Goal: Task Accomplishment & Management: Complete application form

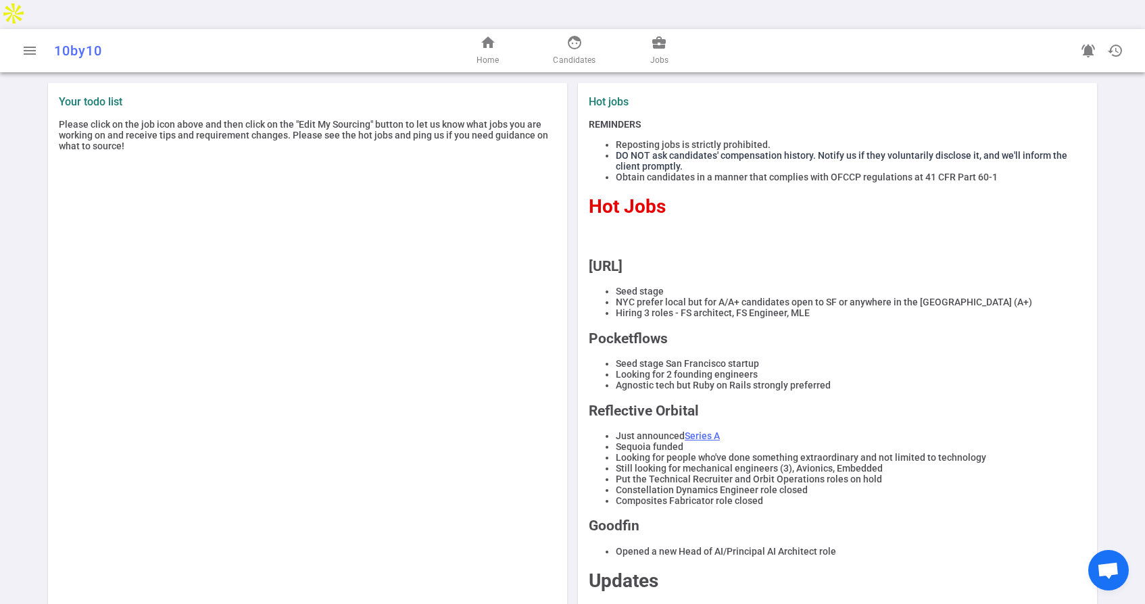
scroll to position [20, 0]
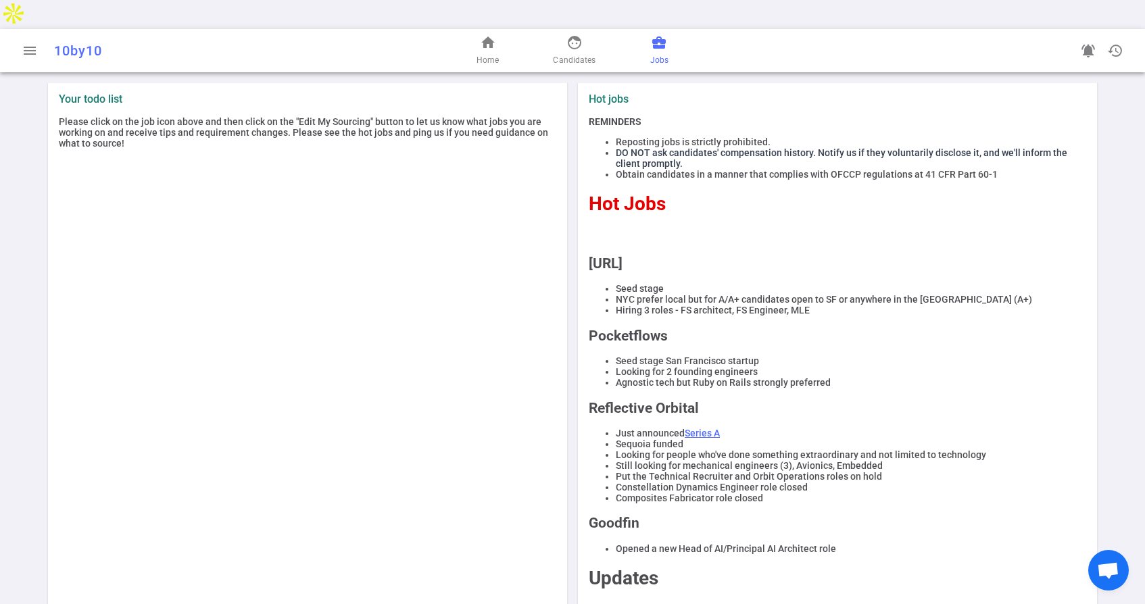
click at [659, 34] on span "business_center" at bounding box center [659, 42] width 16 height 16
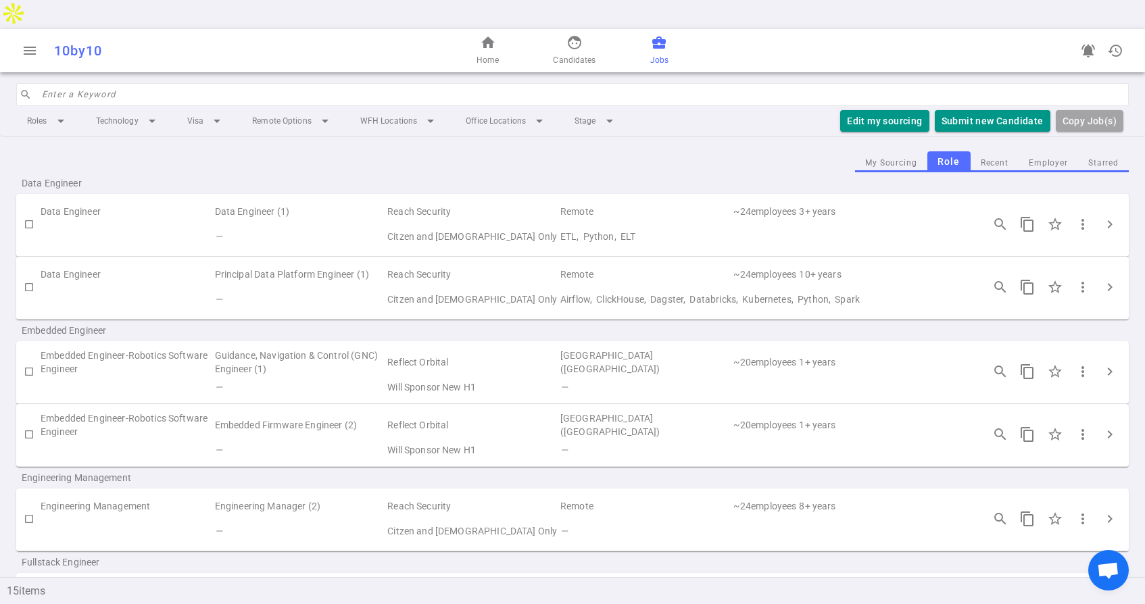
click at [136, 84] on input "search" at bounding box center [581, 95] width 1079 height 22
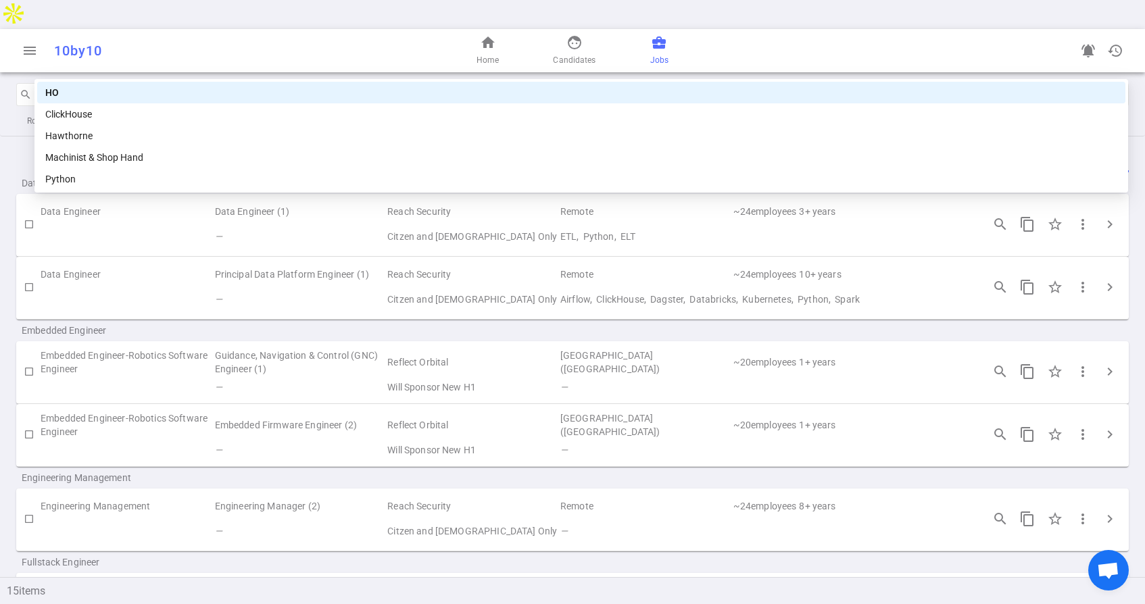
type input "HOT"
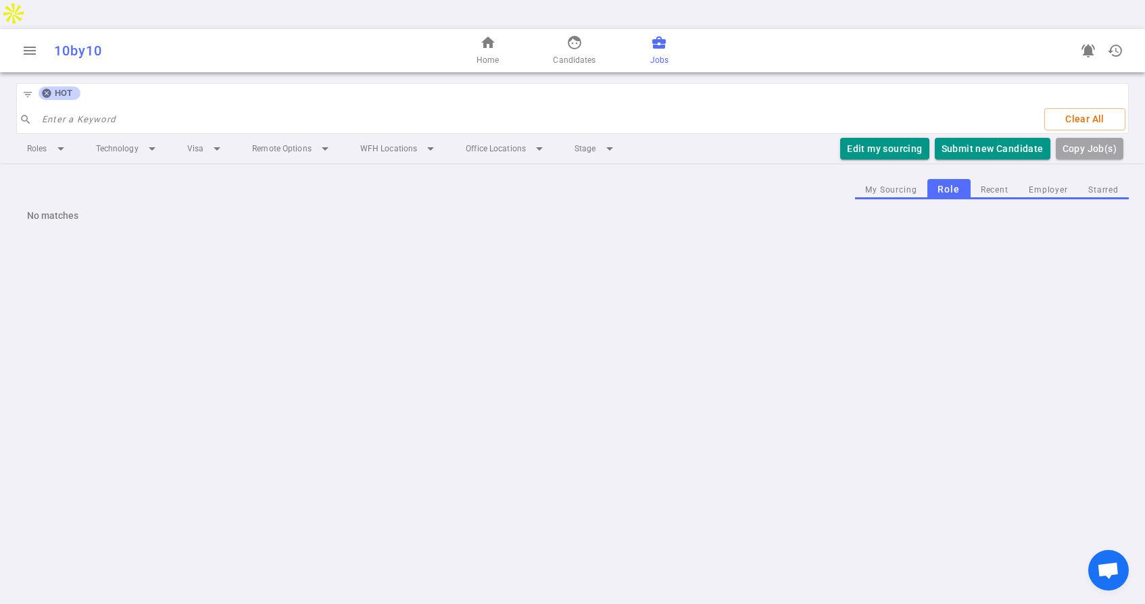
click at [46, 89] on icon at bounding box center [46, 93] width 9 height 9
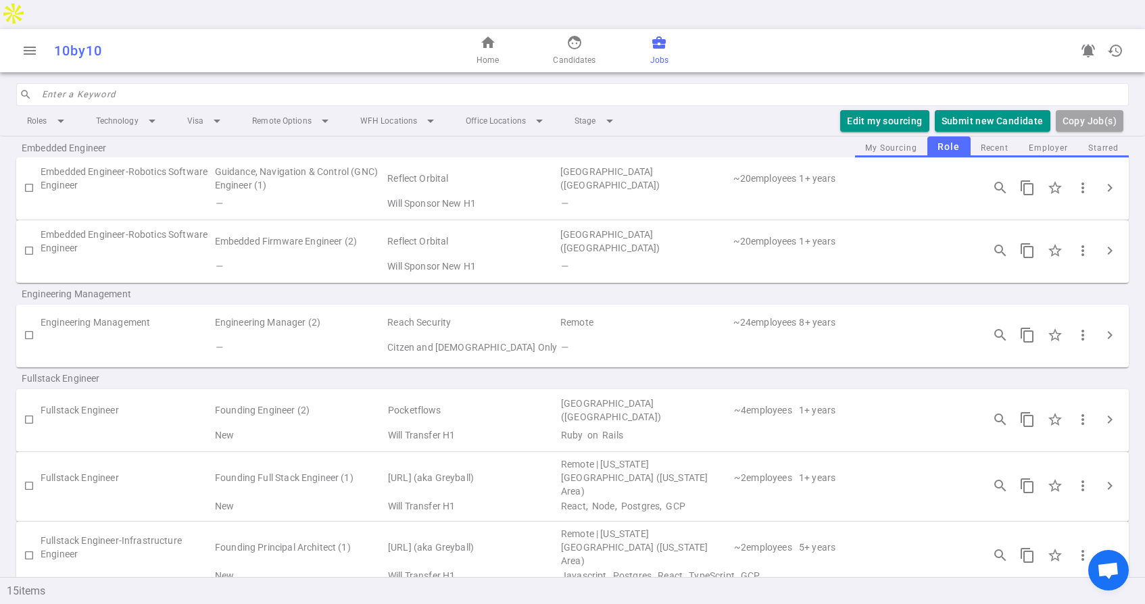
scroll to position [178, 0]
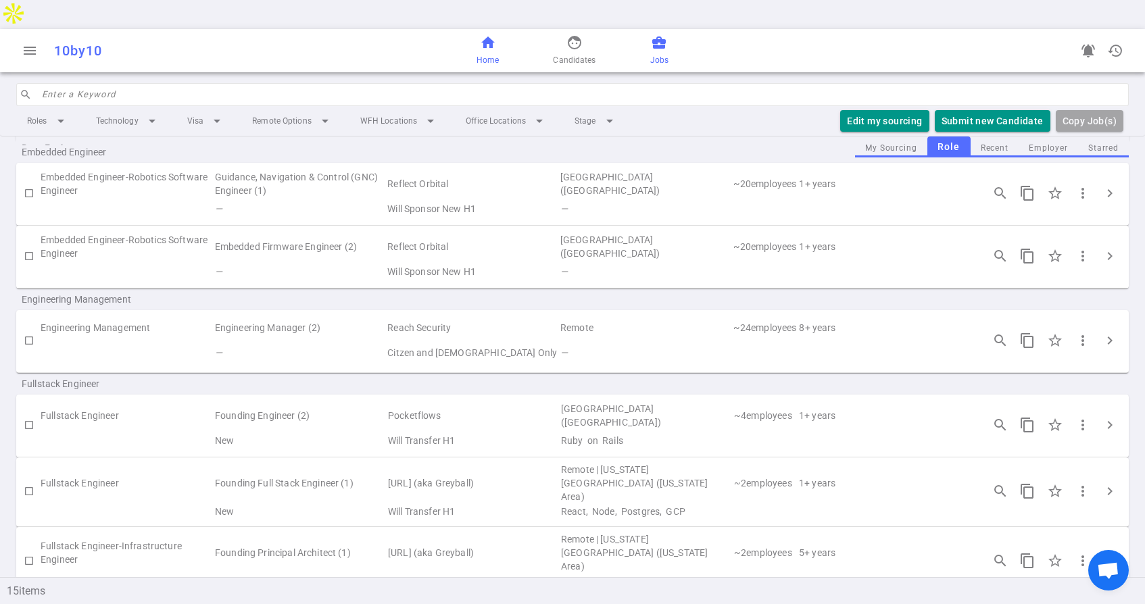
click at [495, 53] on span "Home" at bounding box center [487, 60] width 22 height 14
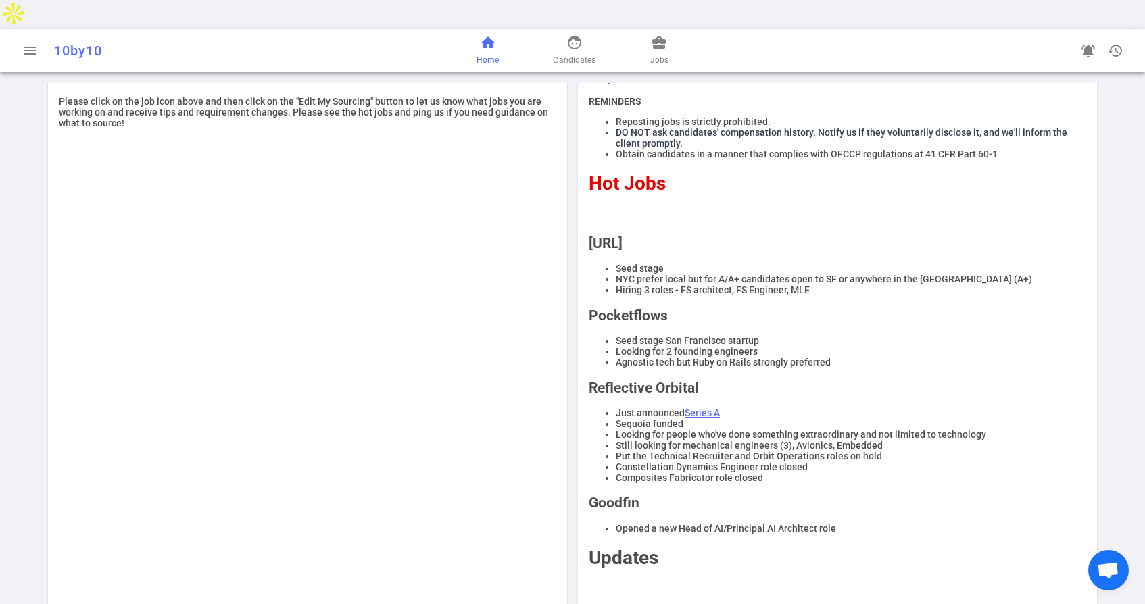
scroll to position [44, 0]
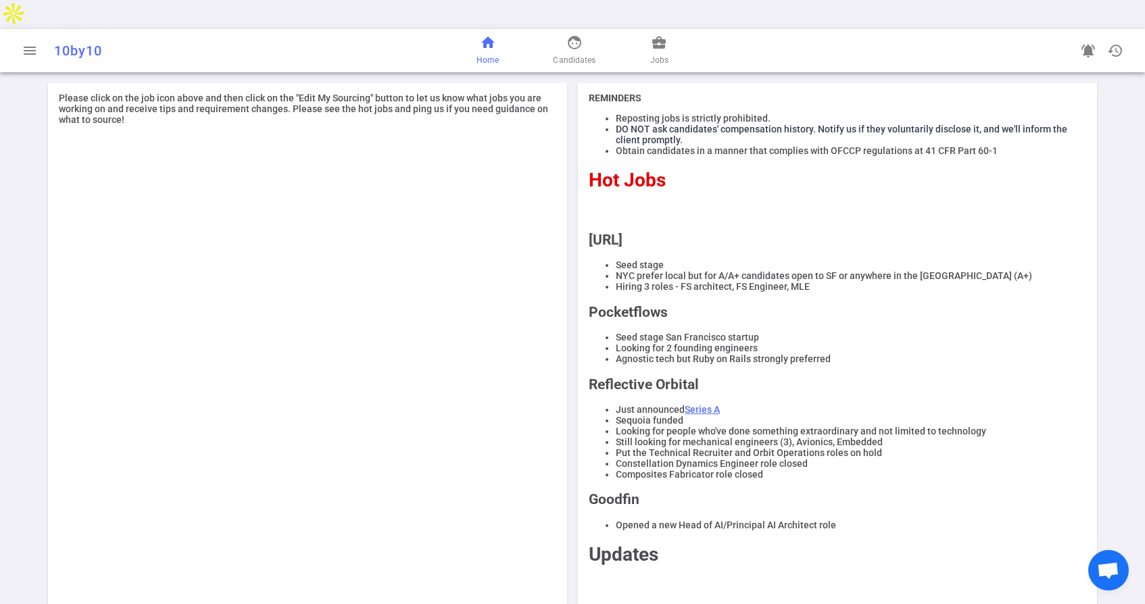
click at [643, 29] on div "home Home face Candidates business_center Jobs" at bounding box center [572, 50] width 371 height 43
click at [580, 34] on link "face Candidates" at bounding box center [574, 50] width 43 height 32
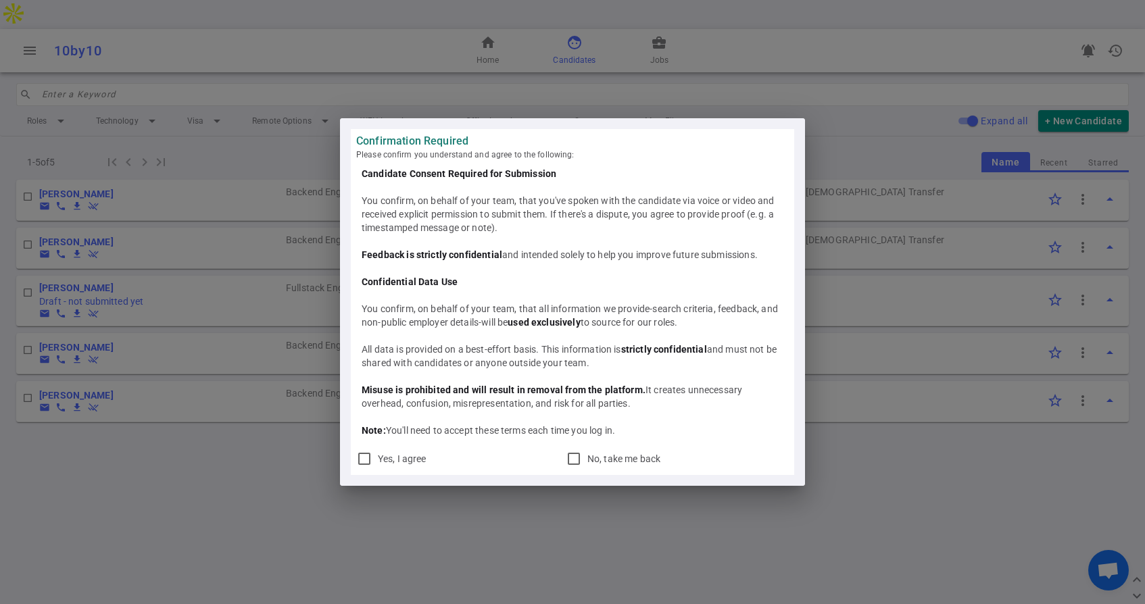
click at [230, 520] on div "Confirmation Required Please confirm you understand and agree to the following:…" at bounding box center [572, 302] width 1145 height 604
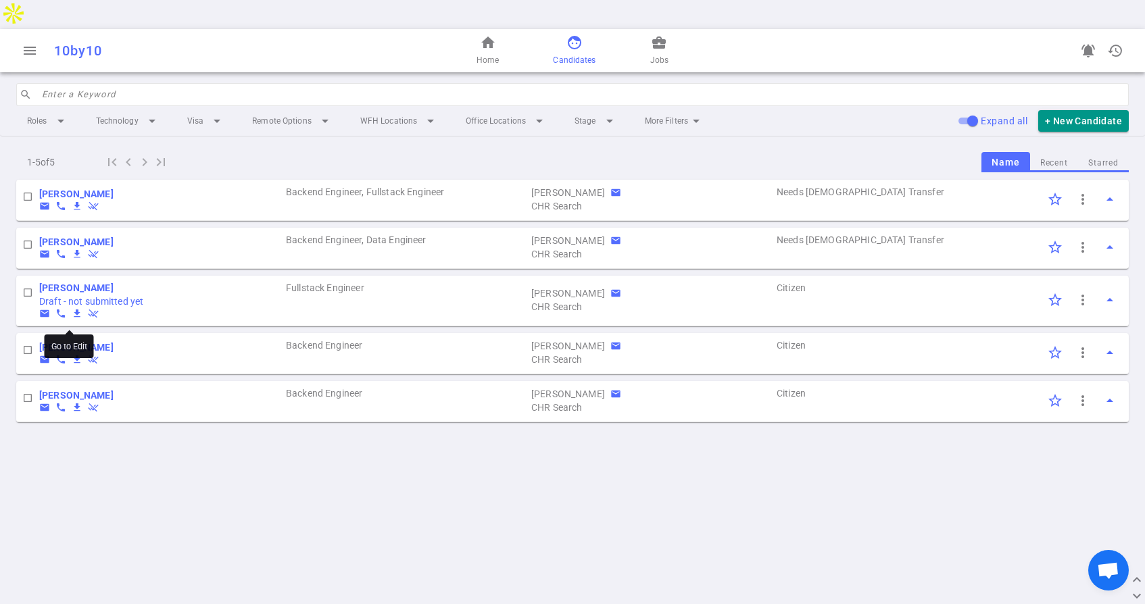
click at [76, 328] on div "Go to Edit" at bounding box center [69, 341] width 49 height 33
click at [74, 342] on b "[PERSON_NAME]" at bounding box center [76, 347] width 74 height 11
click at [57, 282] on b "Ahmad Joboori" at bounding box center [76, 287] width 74 height 11
click at [55, 390] on b "Ying Wu" at bounding box center [76, 395] width 74 height 11
click at [49, 390] on b "Ying Wu" at bounding box center [76, 395] width 74 height 11
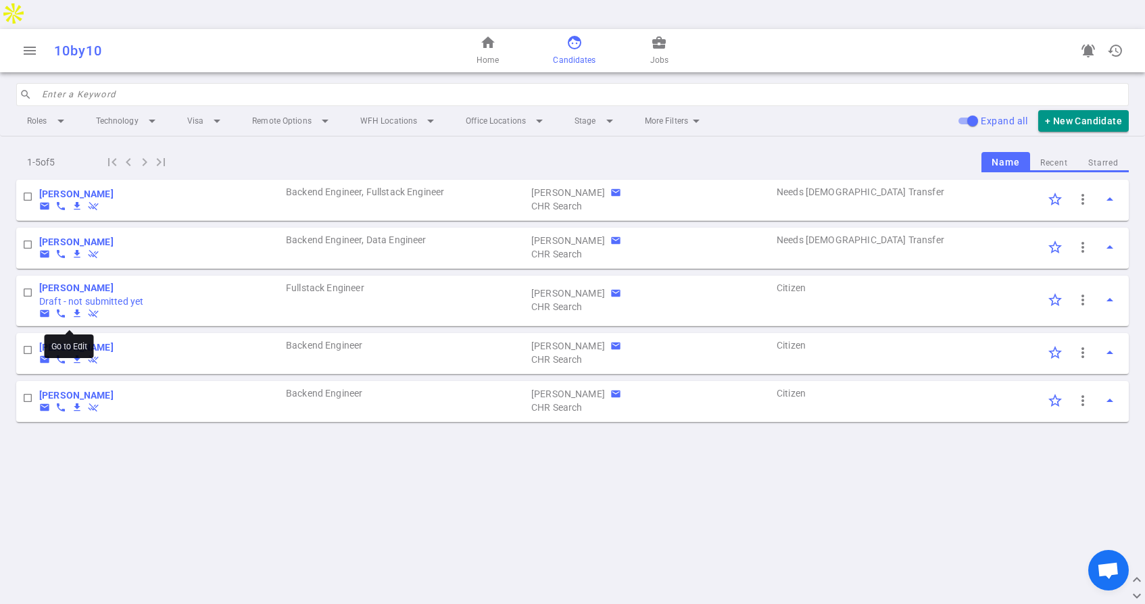
click at [78, 342] on b "Yash Kamothi" at bounding box center [76, 347] width 74 height 11
click at [56, 189] on b "Shruti Goel" at bounding box center [76, 194] width 74 height 11
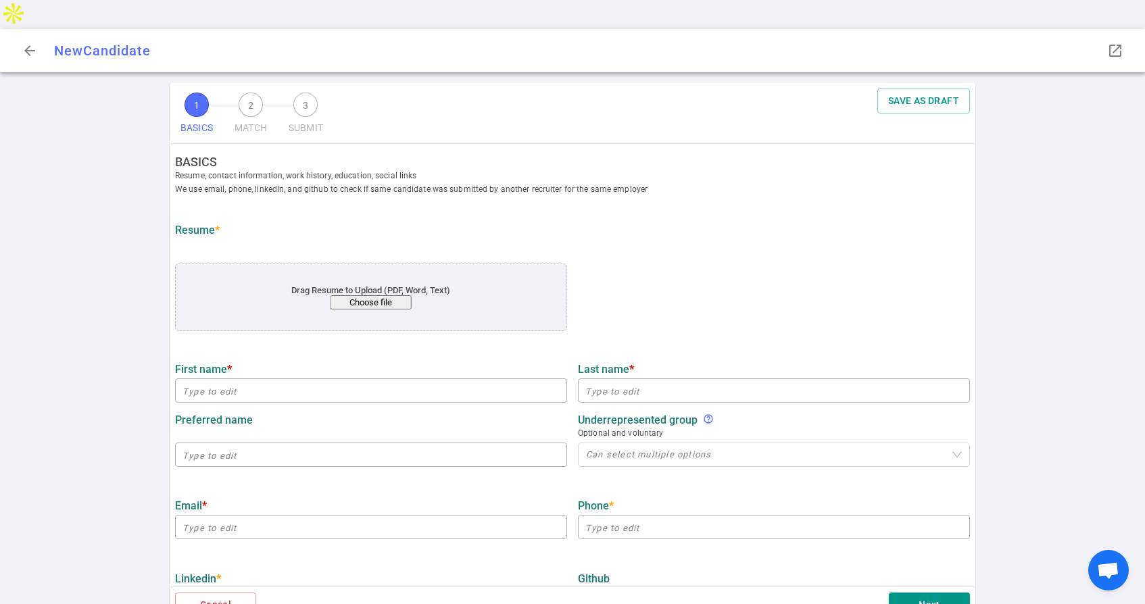
type input "Shruti"
type input "Goel"
type input "shrutigoel1991@gmail.com"
type input "+1 469-438-2314"
type input "https://www.linkedin.com/in/sgoelofficial"
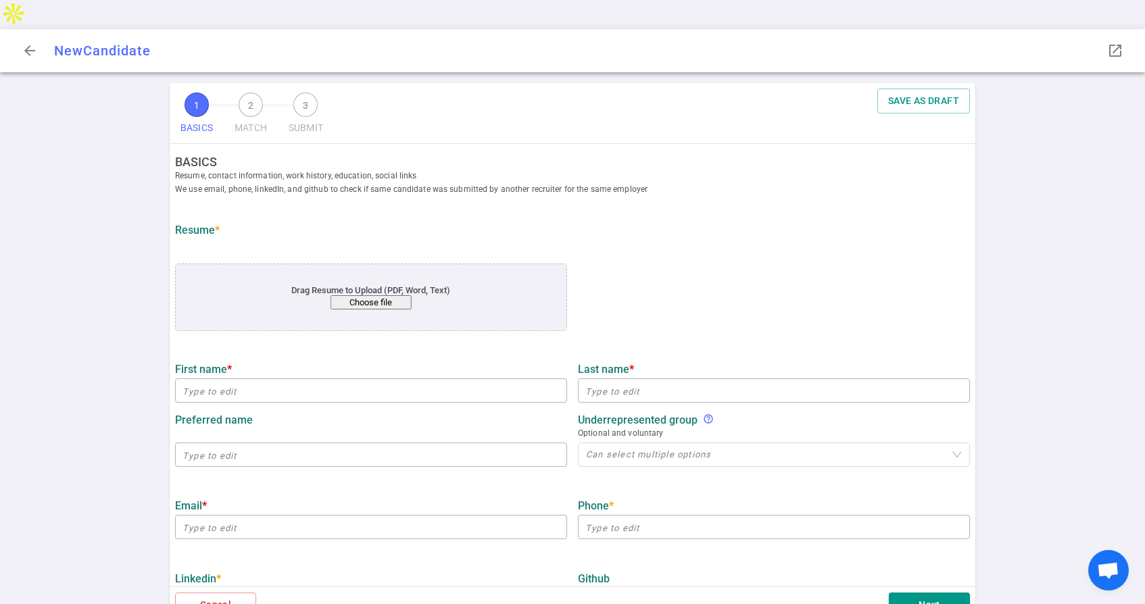
type input "Turo"
type textarea "Staff Software Engineer"
type input "9"
type input "University of California, San Diego"
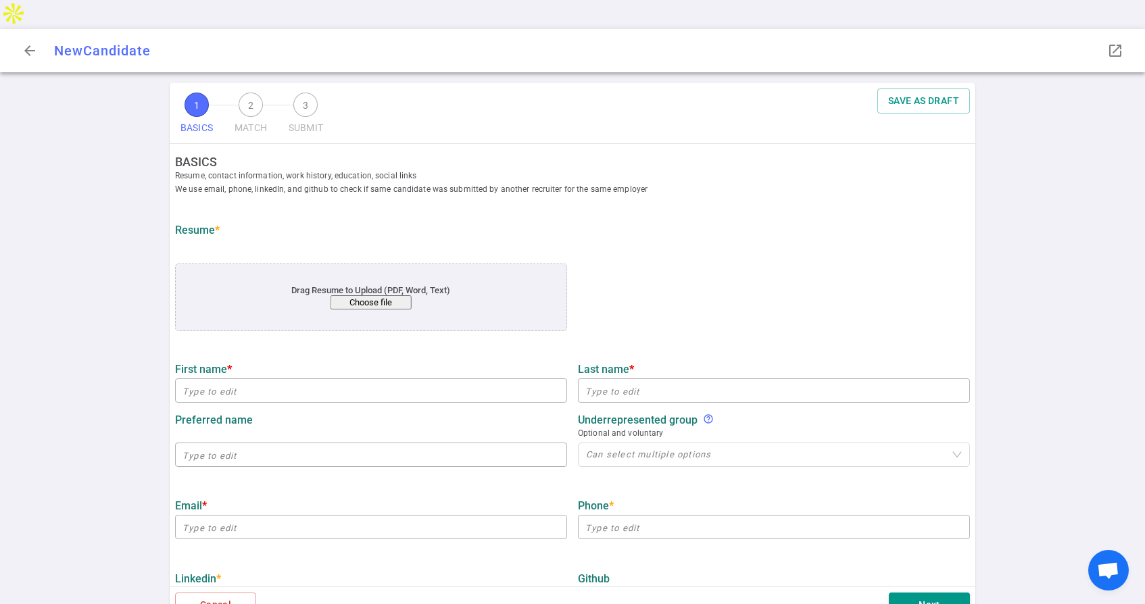
type input "Computer Science"
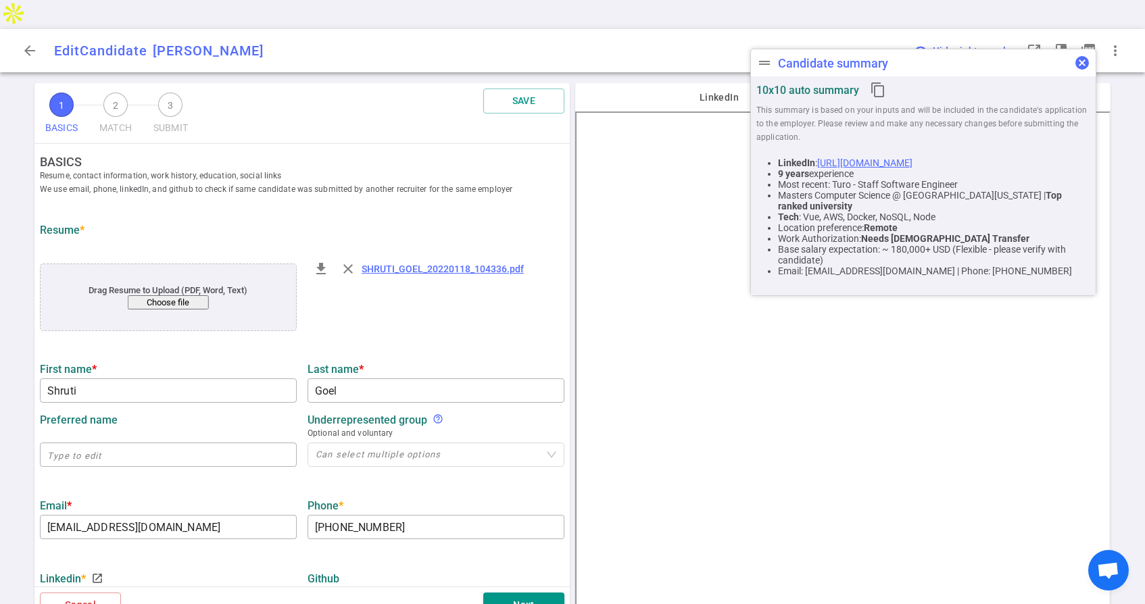
click at [1072, 66] on button "cancel" at bounding box center [1081, 62] width 27 height 27
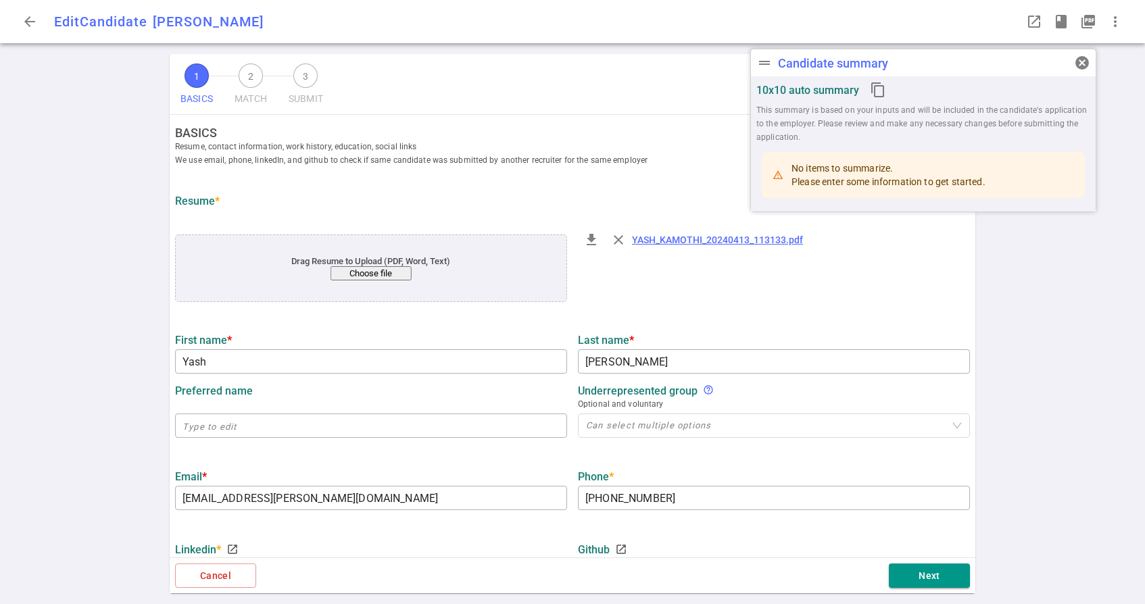
type input "Yash"
type input "[PERSON_NAME]"
type input "[EMAIL_ADDRESS][PERSON_NAME][DOMAIN_NAME]"
type input "[PHONE_NUMBER]"
type input "[URL][DOMAIN_NAME][PERSON_NAME]"
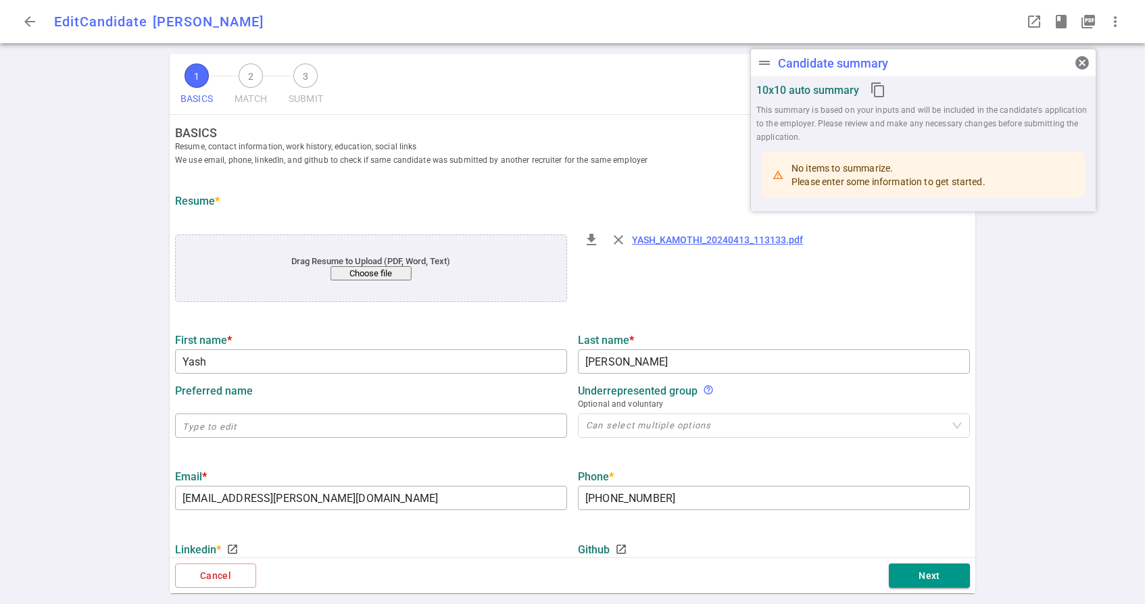
type input "[URL][DOMAIN_NAME]"
type input "Carta"
type input "6.3"
type input "[GEOGRAPHIC_DATA][US_STATE]"
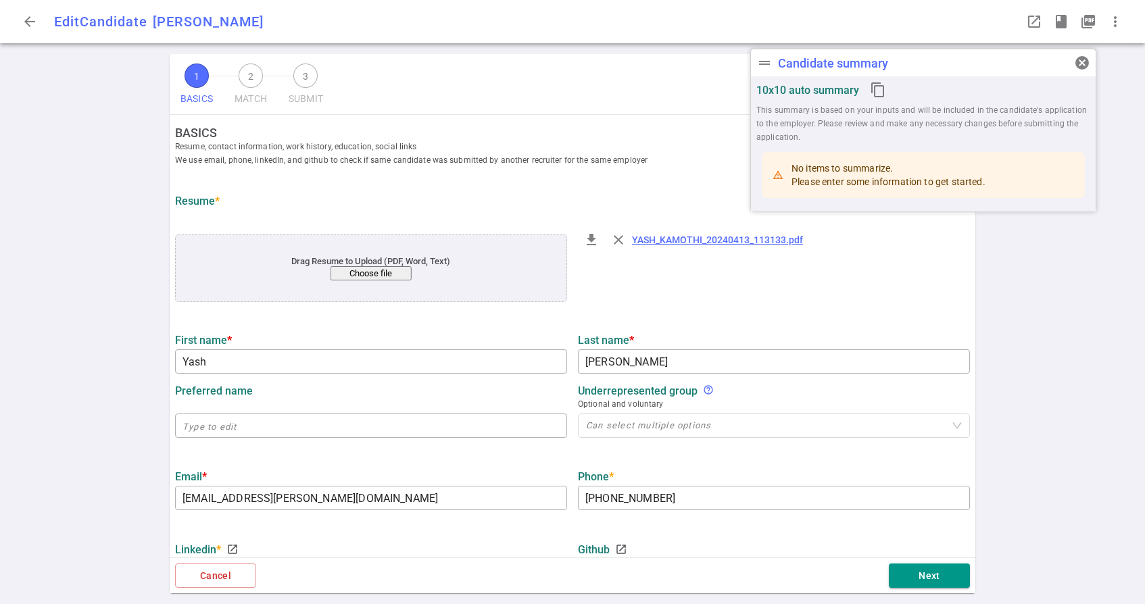
type input "[GEOGRAPHIC_DATA]"
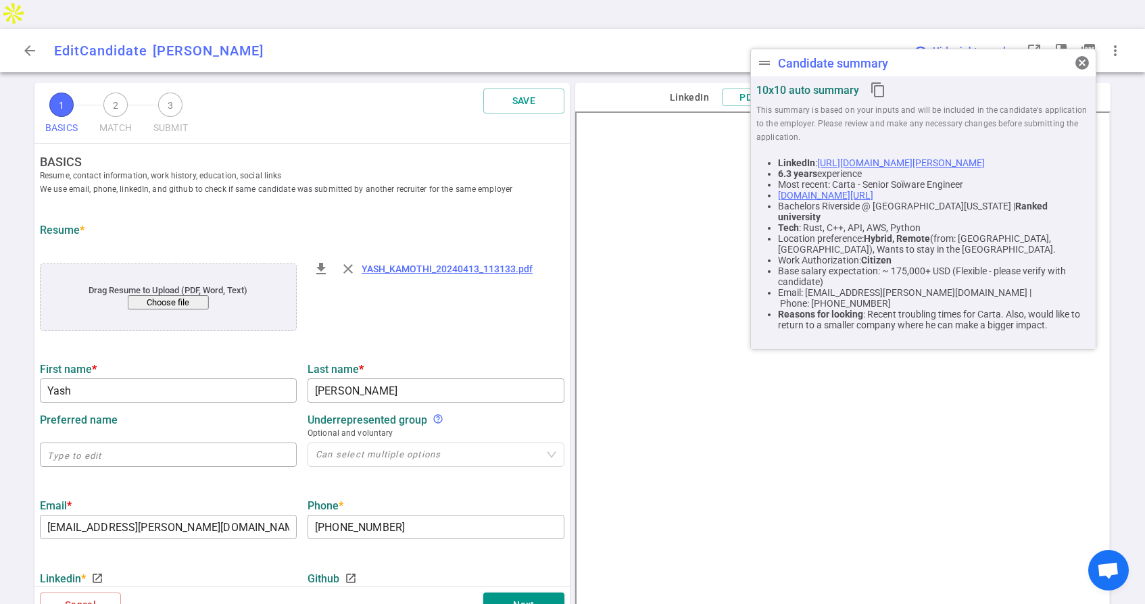
click at [380, 264] on link "YASH_KAMOTHI_20240413_113133.pdf" at bounding box center [447, 269] width 171 height 11
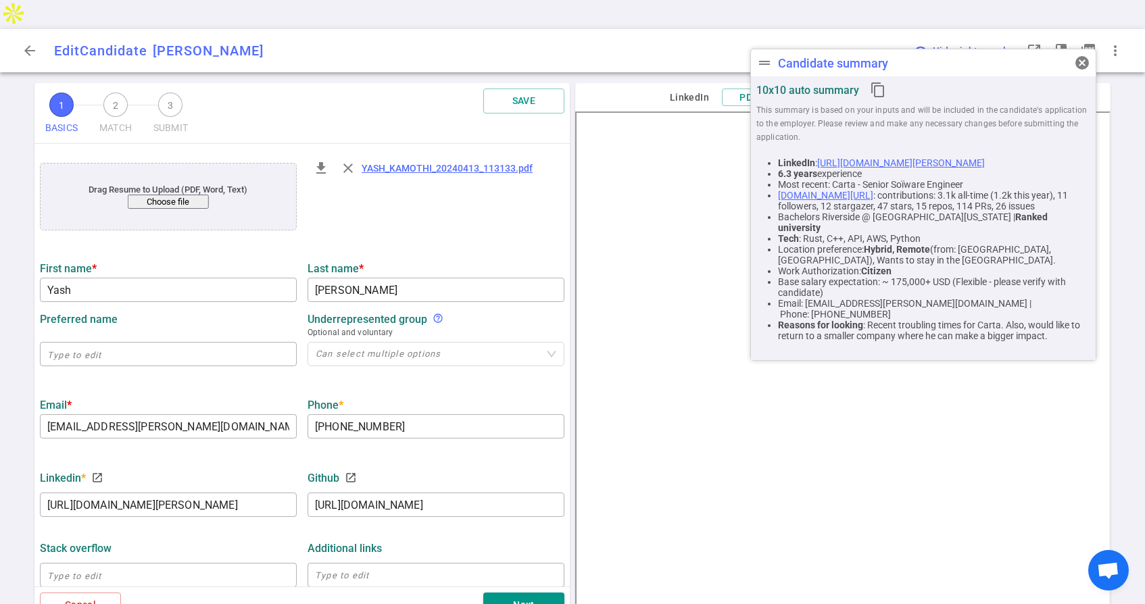
scroll to position [230, 0]
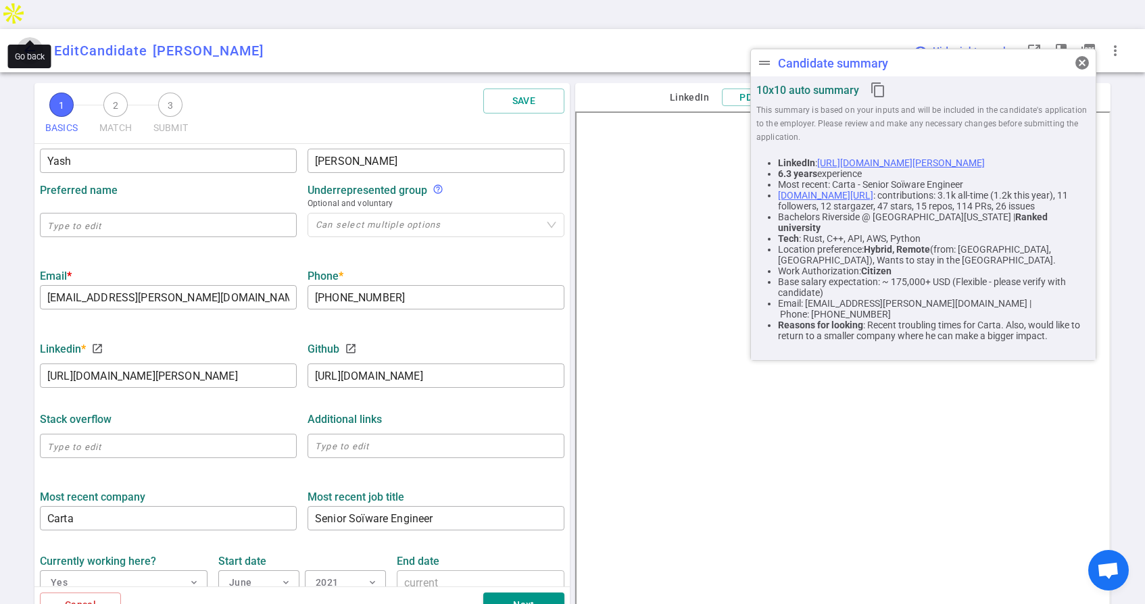
click at [30, 43] on span "arrow_back" at bounding box center [30, 51] width 16 height 16
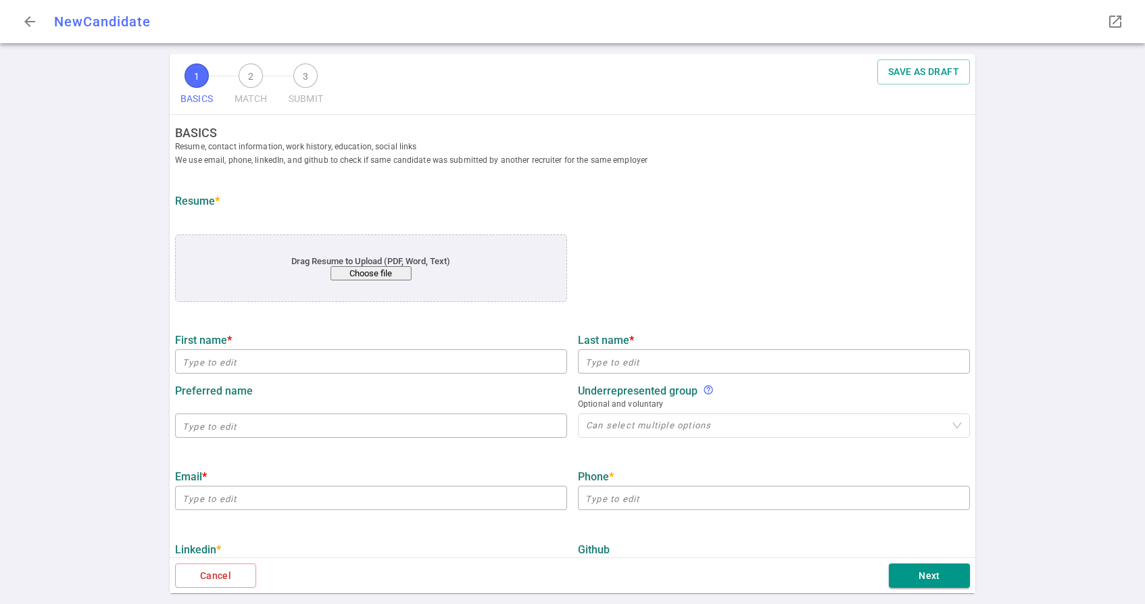
type input "Yash"
type input "[PERSON_NAME]"
type input "[EMAIL_ADDRESS][PERSON_NAME][DOMAIN_NAME]"
type input "[PHONE_NUMBER]"
type input "[URL][DOMAIN_NAME][PERSON_NAME]"
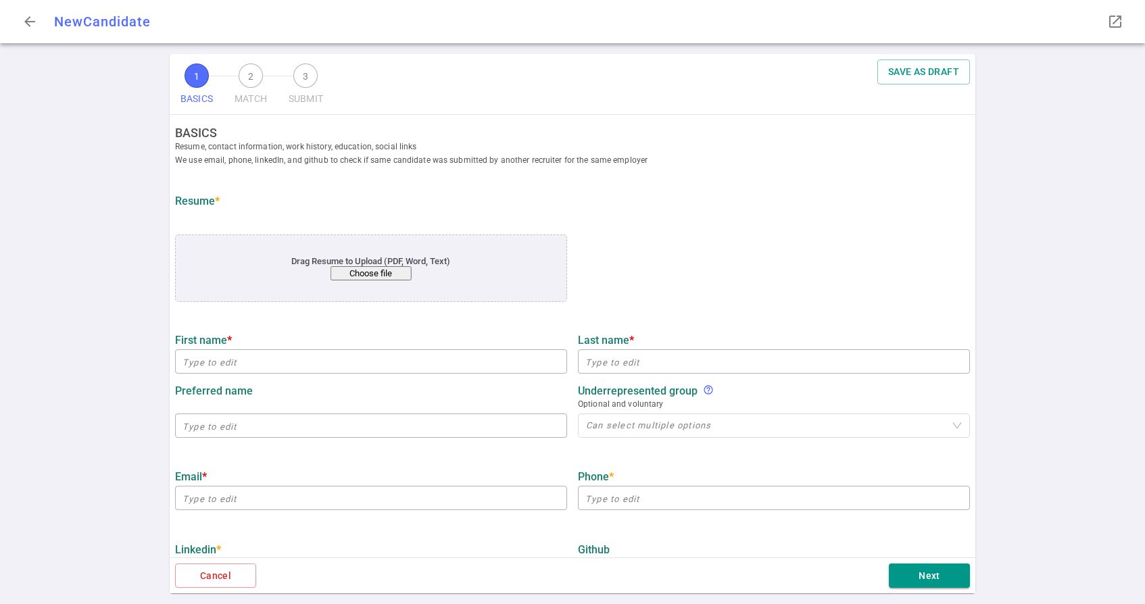
type input "[URL][DOMAIN_NAME]"
type input "Carta"
type input "6.3"
type input "[GEOGRAPHIC_DATA][US_STATE]"
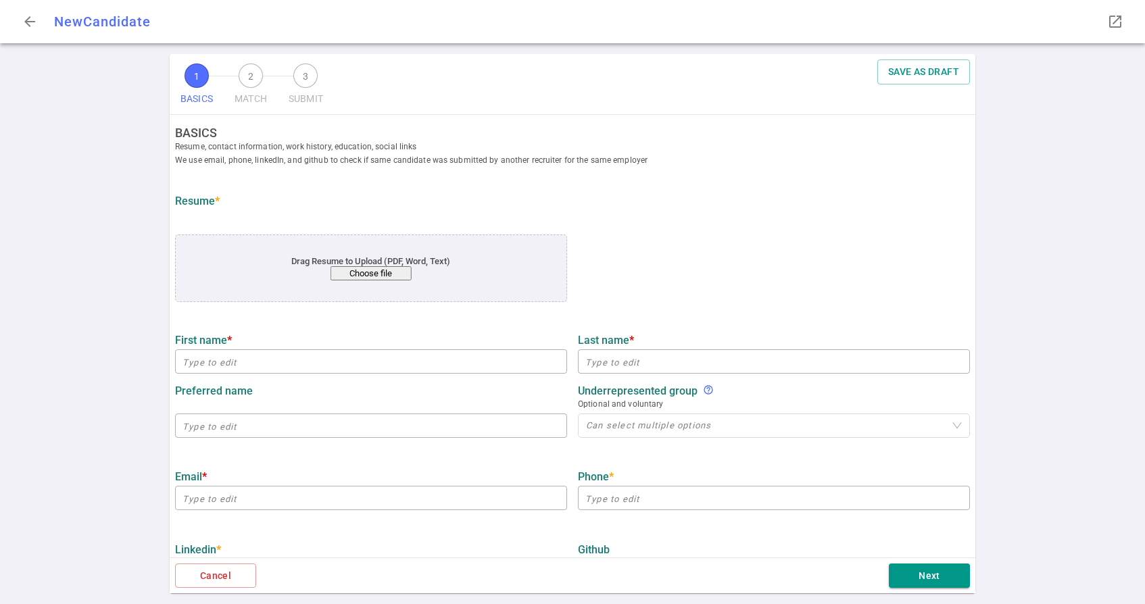
type input "[GEOGRAPHIC_DATA]"
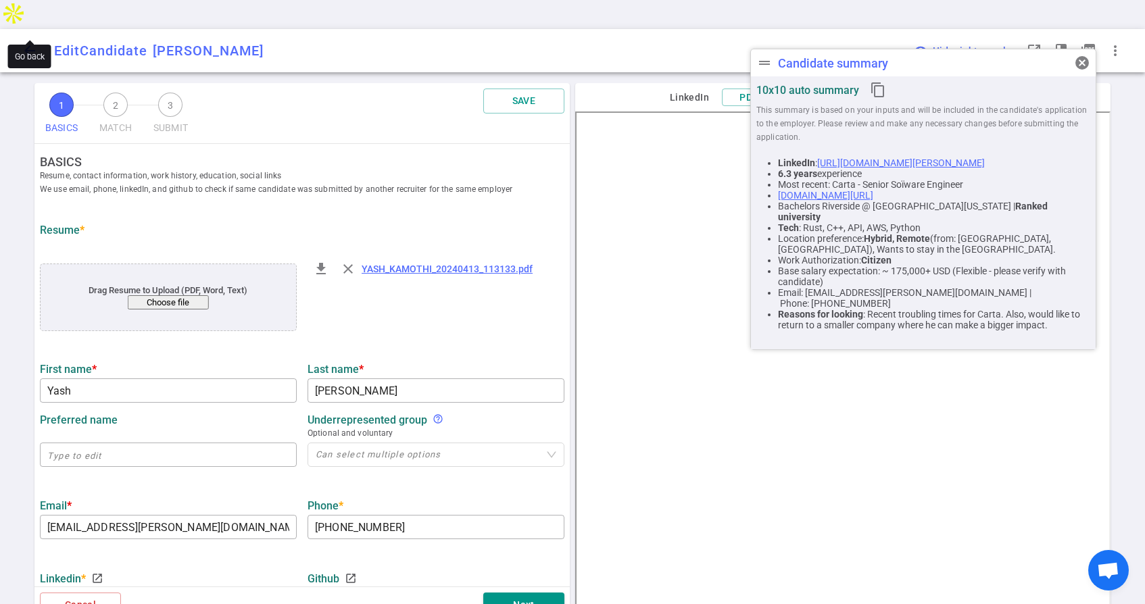
click at [27, 43] on span "arrow_back" at bounding box center [30, 51] width 16 height 16
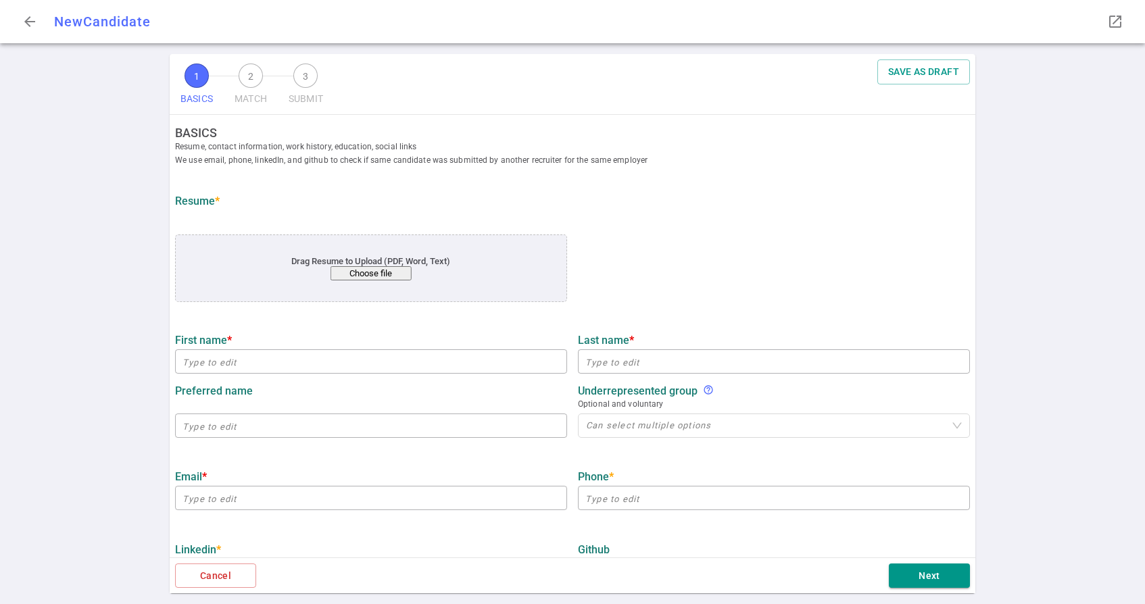
type input "Yash"
type input "[PERSON_NAME]"
type input "[EMAIL_ADDRESS][PERSON_NAME][DOMAIN_NAME]"
type input "[PHONE_NUMBER]"
type input "[URL][DOMAIN_NAME][PERSON_NAME]"
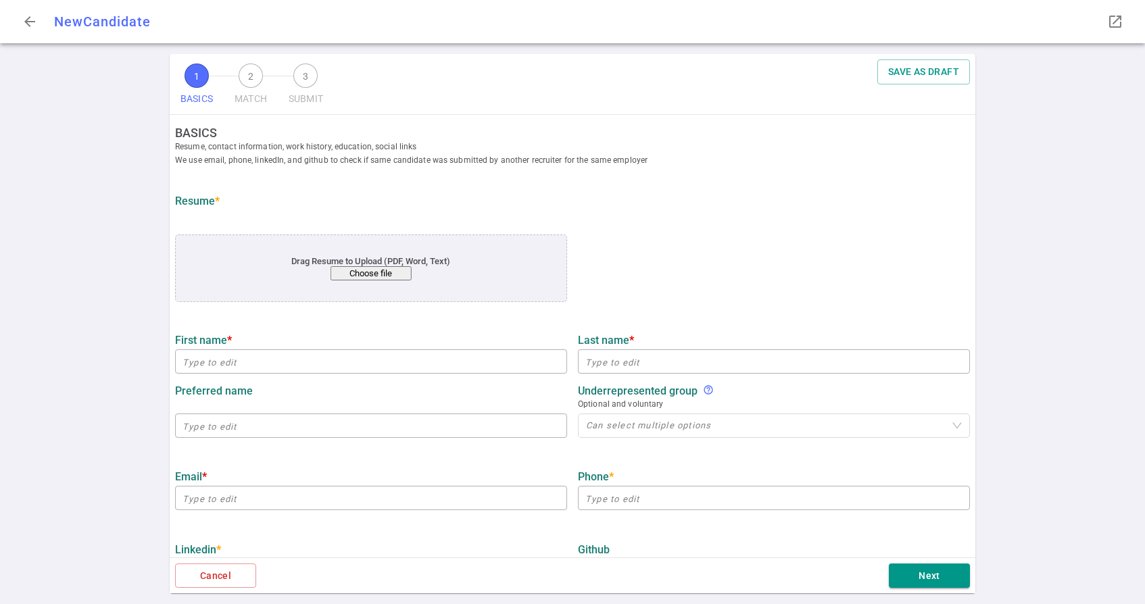
type input "[URL][DOMAIN_NAME]"
type input "Carta"
type textarea "Senior Soïware Engineer"
type input "6.3"
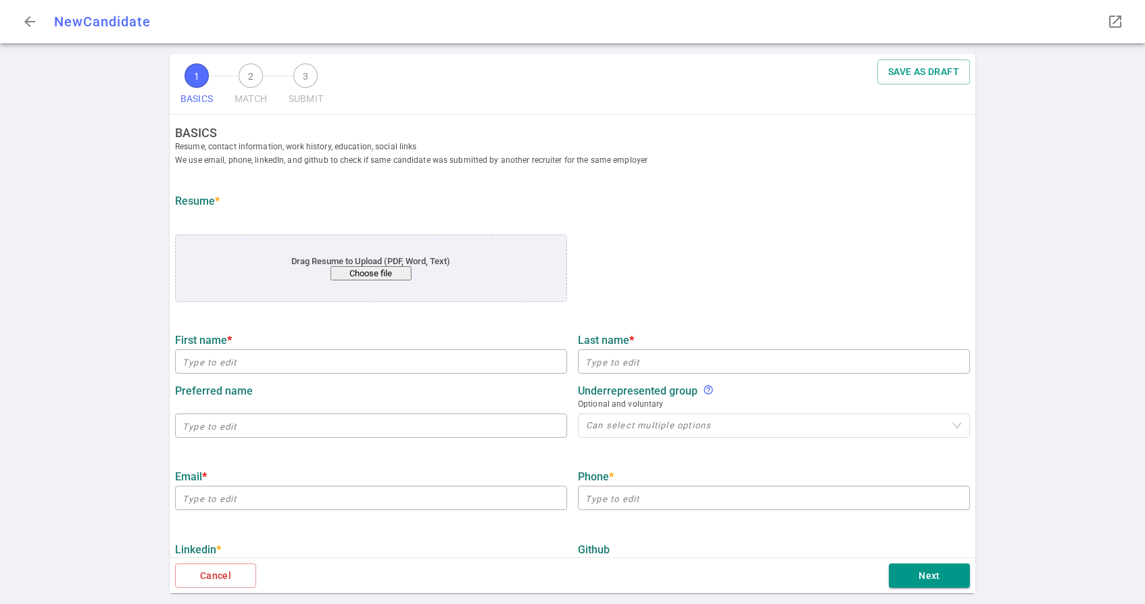
type input "[GEOGRAPHIC_DATA][US_STATE]"
type input "[GEOGRAPHIC_DATA]"
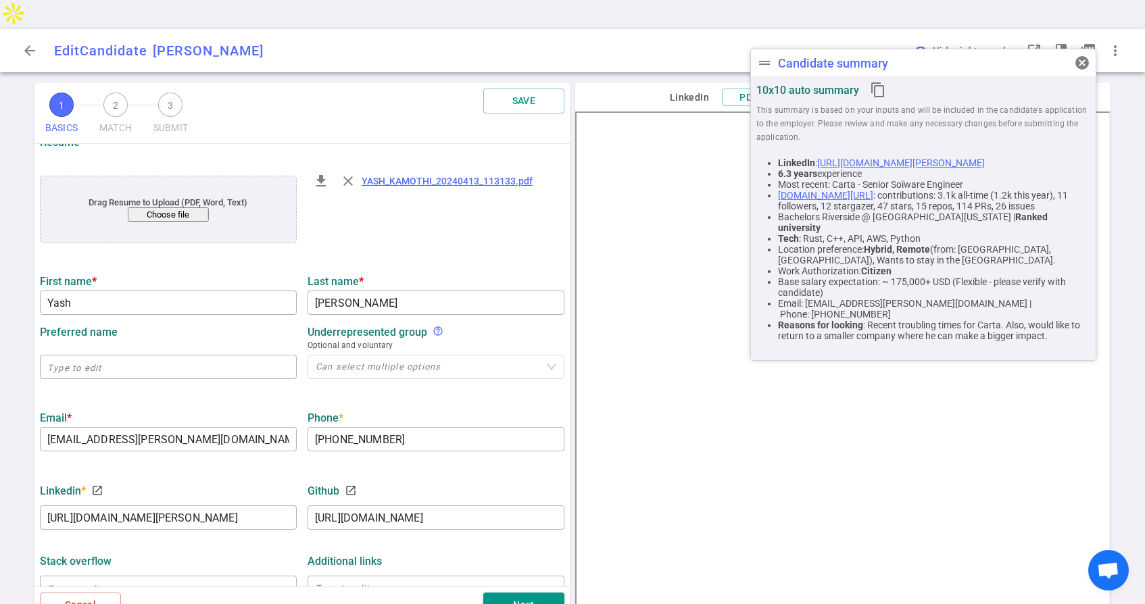
scroll to position [57, 0]
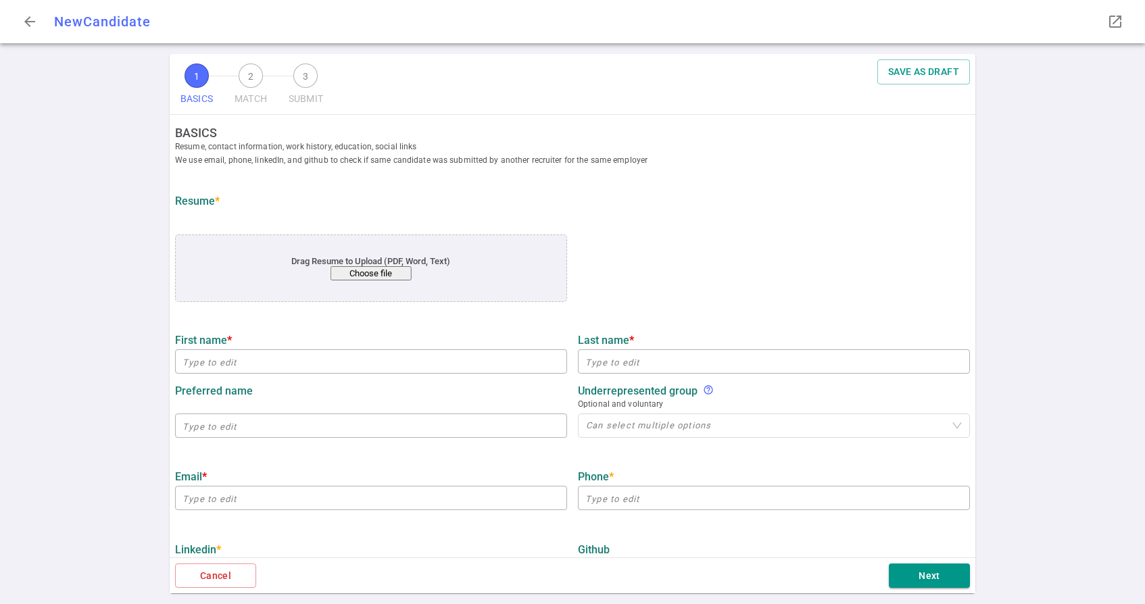
type input "[PERSON_NAME]"
type input "Joboori"
type input "ahmad.joboori@gmail.com"
type input "+1 415-519-6741"
type input "https://www.linkedin.com/in/ajoboori/"
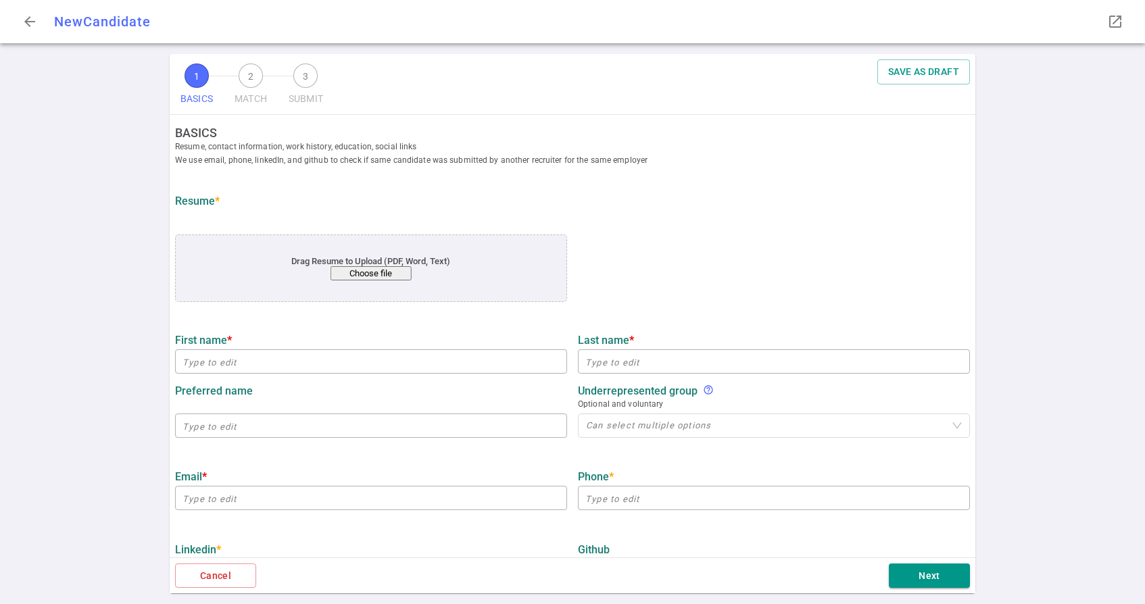
type input "Nauto"
type input "21"
type input "20.8"
type input "University Of Baghdad"
type input "Architectural Engineering"
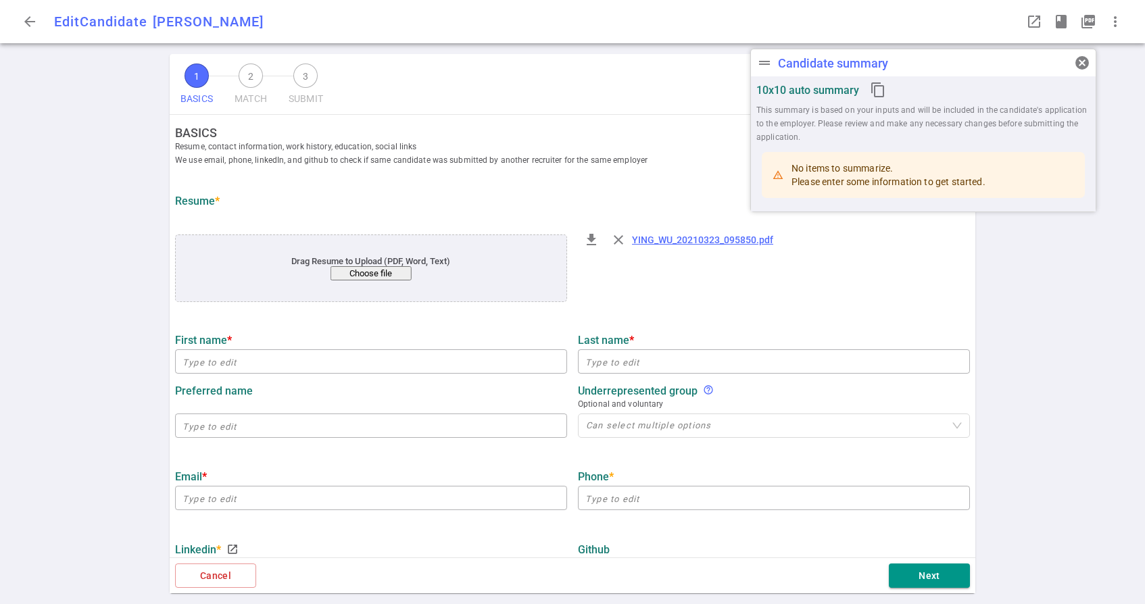
type input "Ying"
type input "Wu"
type input "yingwu1994@gmail.com"
type input "+1 510-402-3167"
type input "https://www.linkedin.com/in/ying-wu-4b51b18/"
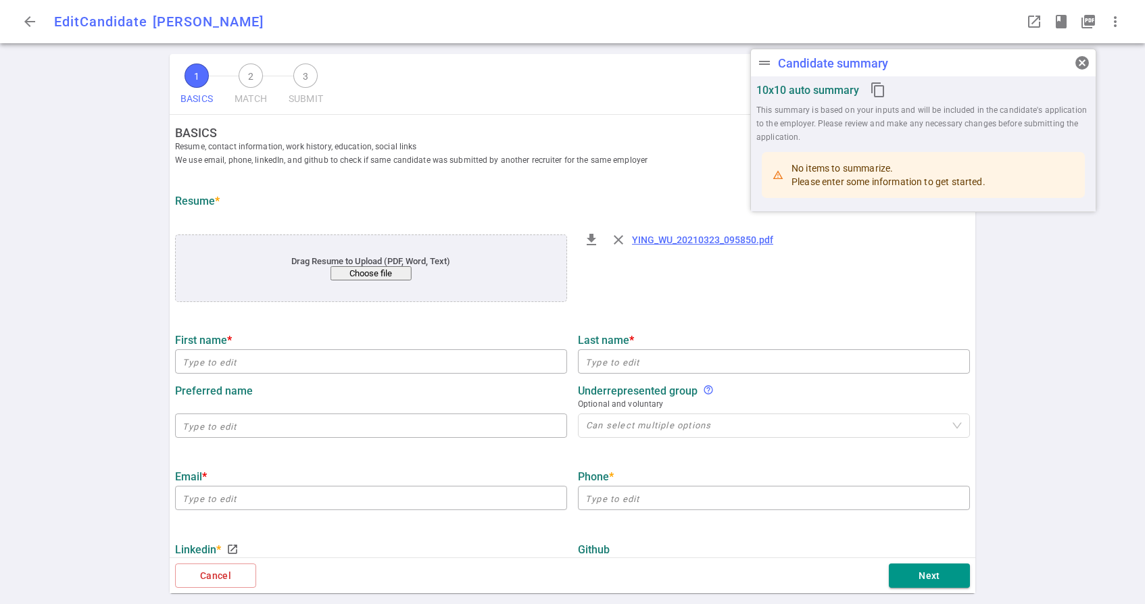
type input "Clumio Inc"
type input "20.7"
type input "University Of Wisconsin"
type input "Computer Science"
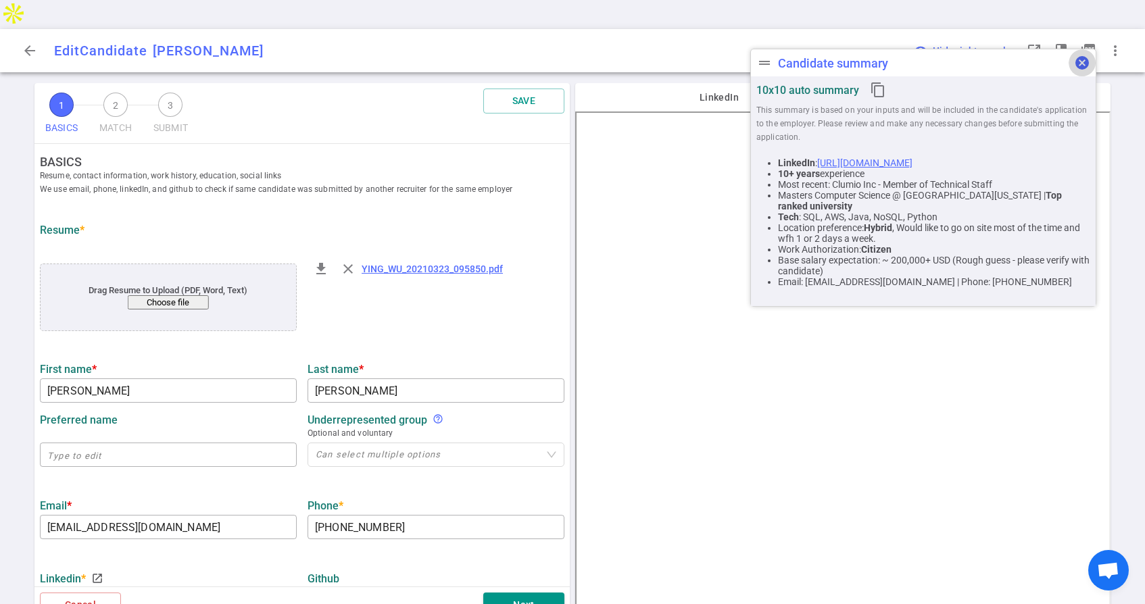
click at [1081, 59] on span "cancel" at bounding box center [1082, 63] width 16 height 16
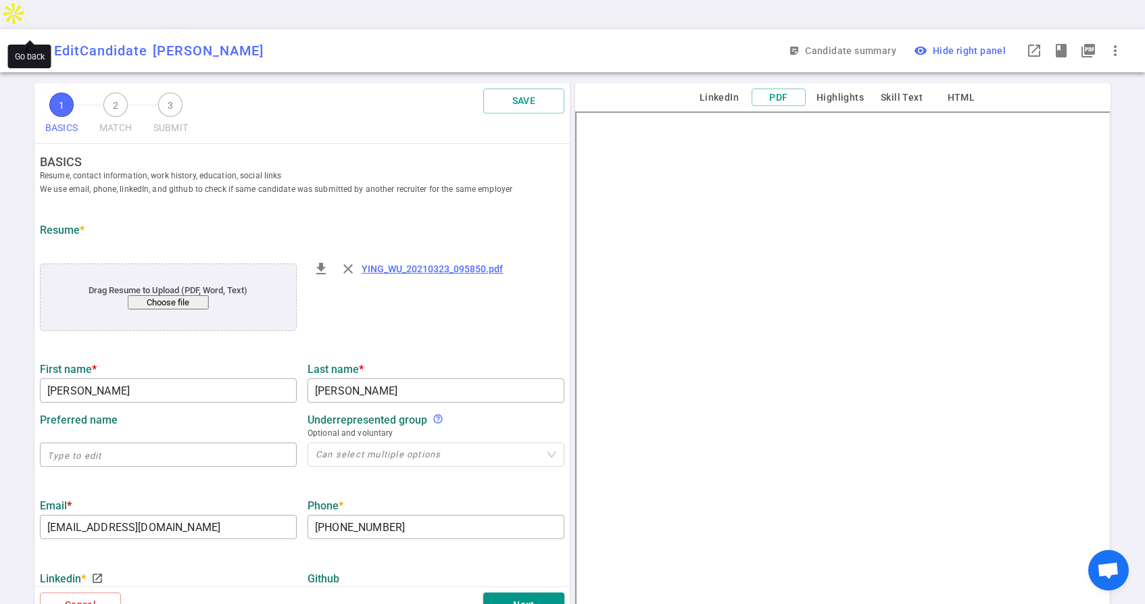
click at [32, 43] on span "arrow_back" at bounding box center [30, 51] width 16 height 16
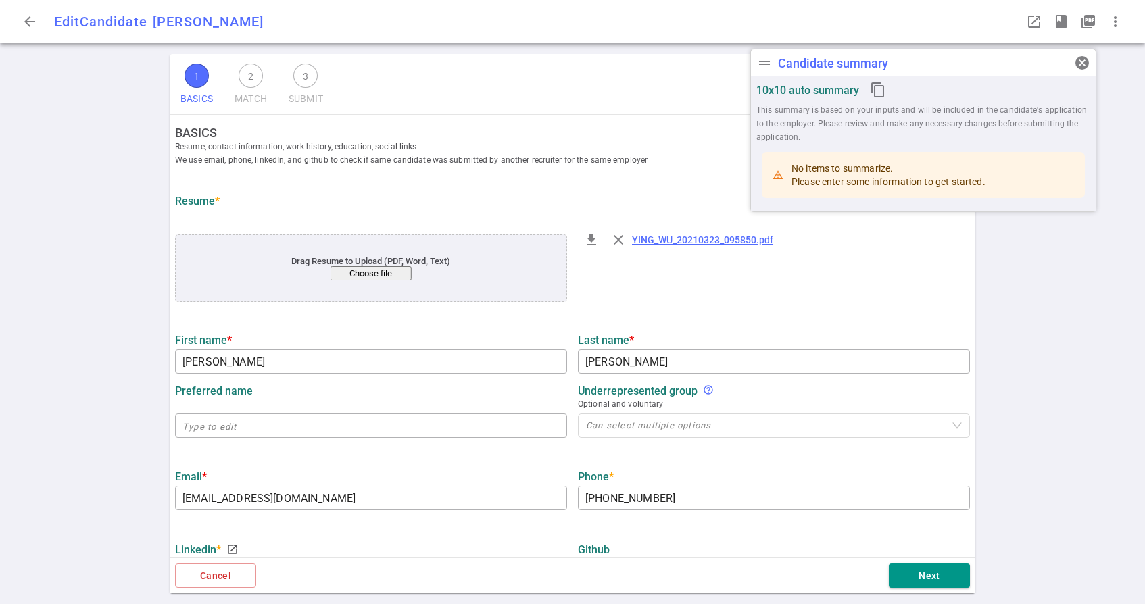
type input "[PERSON_NAME]"
type input "[EMAIL_ADDRESS][DOMAIN_NAME]"
type input "[PHONE_NUMBER]"
type input "[URL][DOMAIN_NAME]"
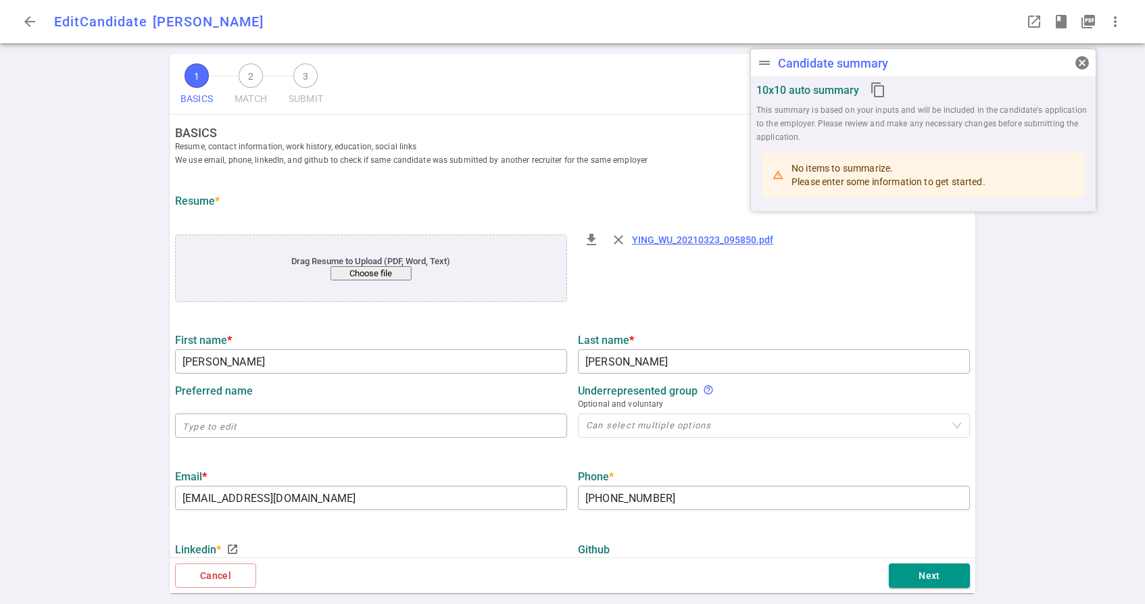
type input "Clumio Inc"
type input "20.7"
type input "[GEOGRAPHIC_DATA][US_STATE]"
type input "Computer Science"
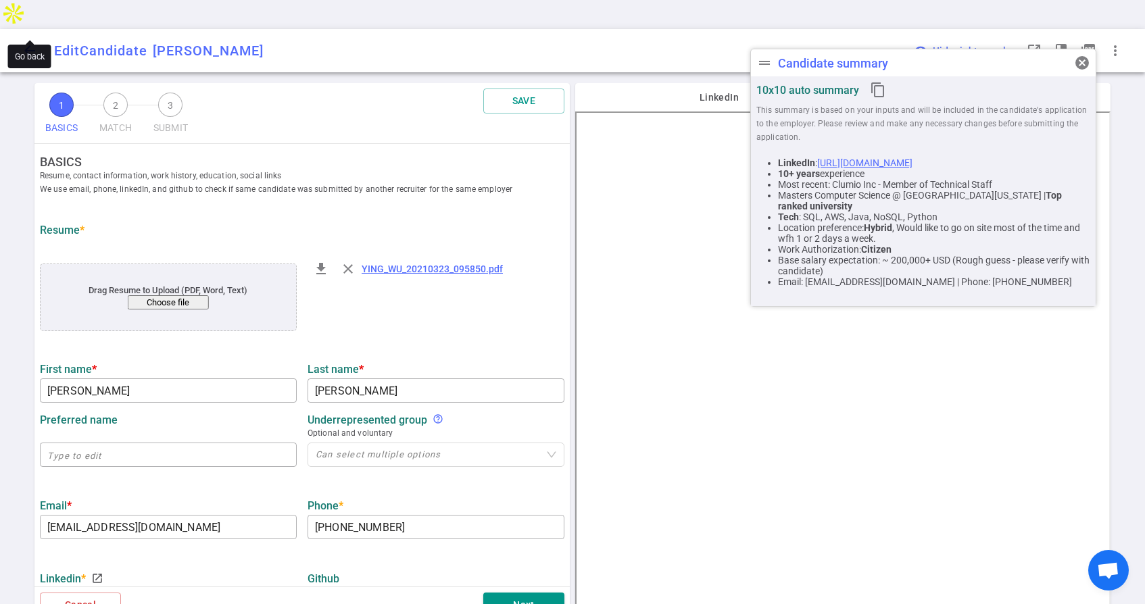
click at [29, 43] on span "arrow_back" at bounding box center [30, 51] width 16 height 16
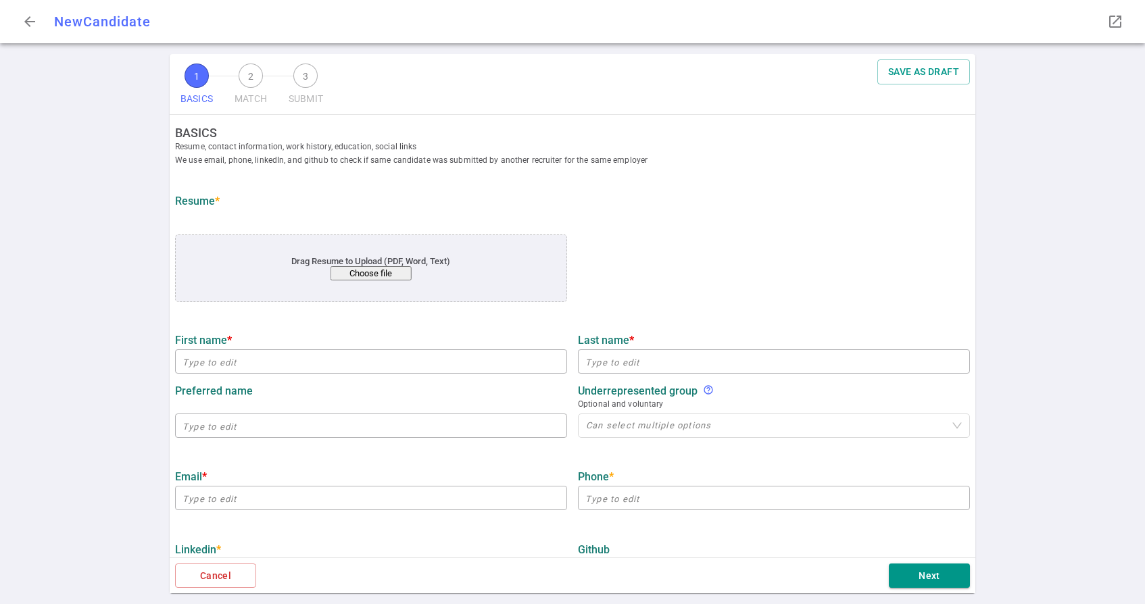
type input "Yash"
type input "[PERSON_NAME]"
type input "[EMAIL_ADDRESS][PERSON_NAME][DOMAIN_NAME]"
type input "[PHONE_NUMBER]"
type input "[URL][DOMAIN_NAME][PERSON_NAME]"
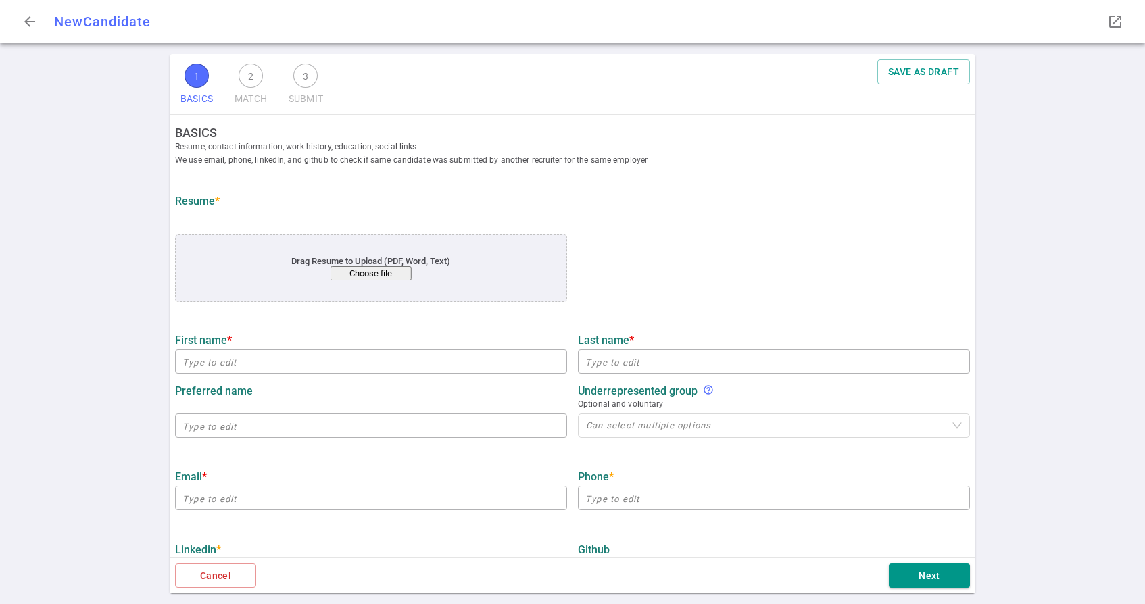
type input "[URL][DOMAIN_NAME]"
type input "Carta"
type input "6.3"
type input "[GEOGRAPHIC_DATA][US_STATE]"
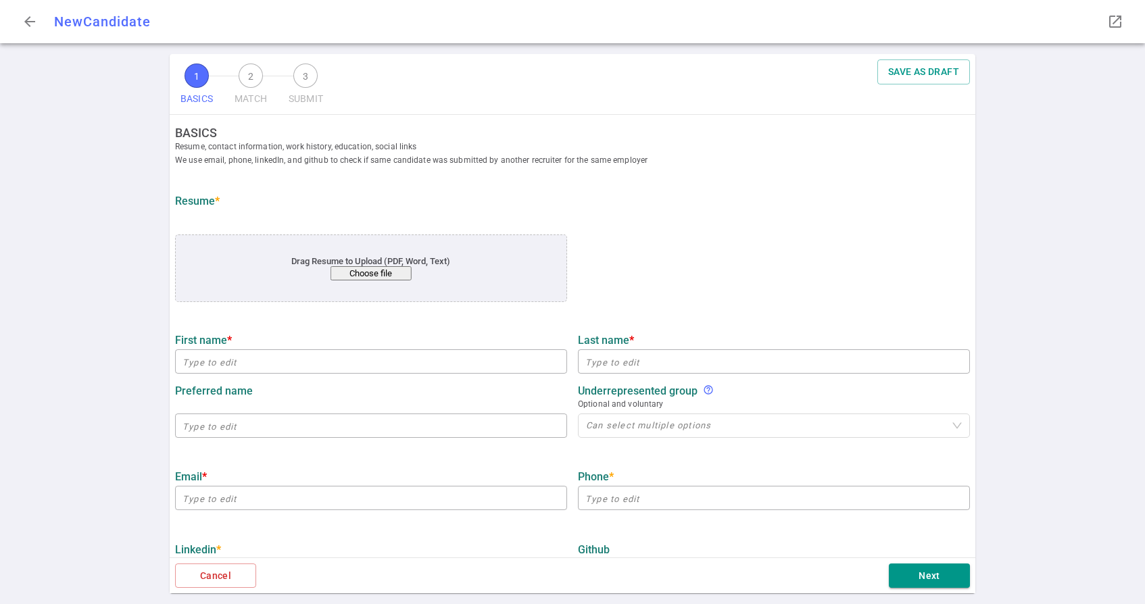
type input "Riverside"
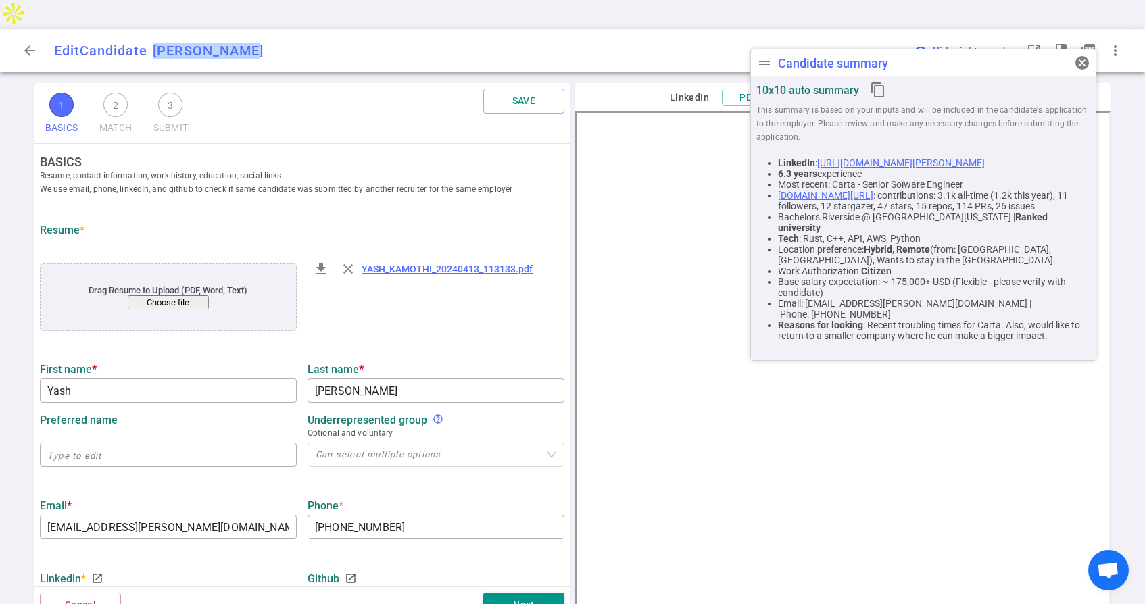
drag, startPoint x: 251, startPoint y: 20, endPoint x: 162, endPoint y: 21, distance: 89.9
click at [162, 43] on div "Edit Candidate Yash Kamothi YK" at bounding box center [215, 51] width 322 height 16
copy span "ash Kamothi"
click at [32, 43] on span "arrow_back" at bounding box center [30, 51] width 16 height 16
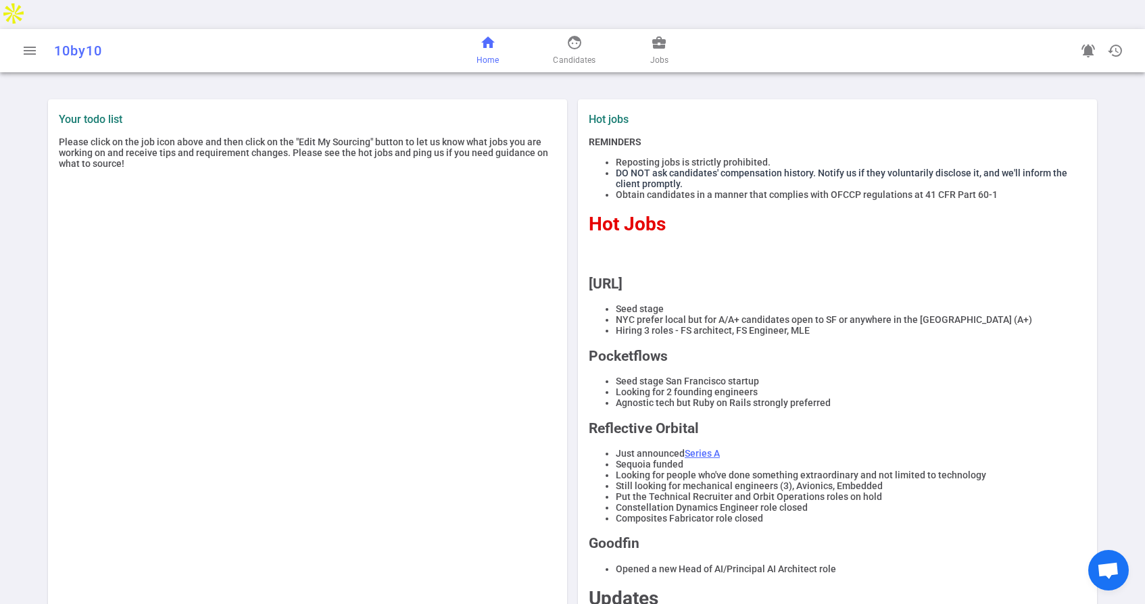
click at [487, 34] on span "home" at bounding box center [488, 42] width 16 height 16
